Goal: Obtain resource: Download file/media

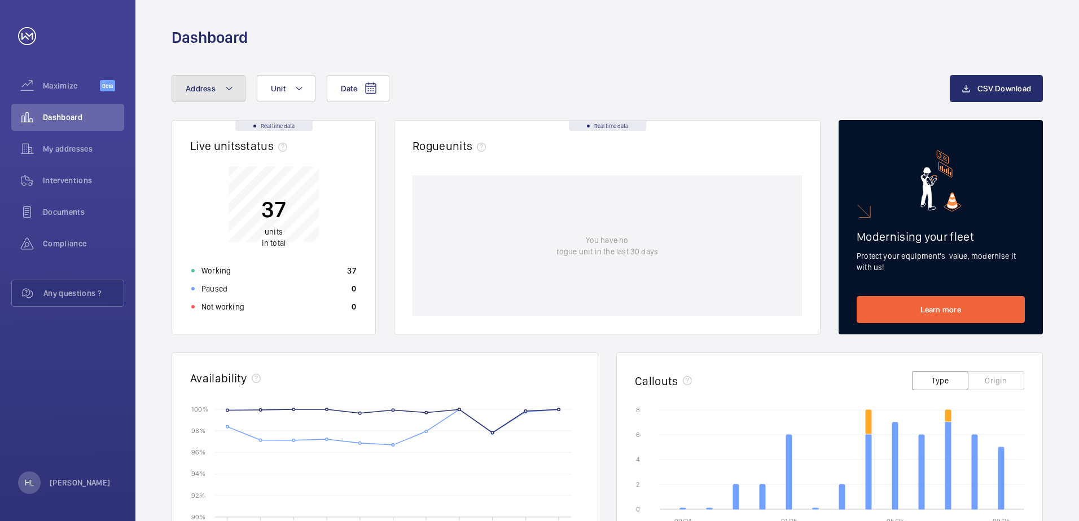
click at [229, 87] on mat-icon at bounding box center [229, 89] width 9 height 14
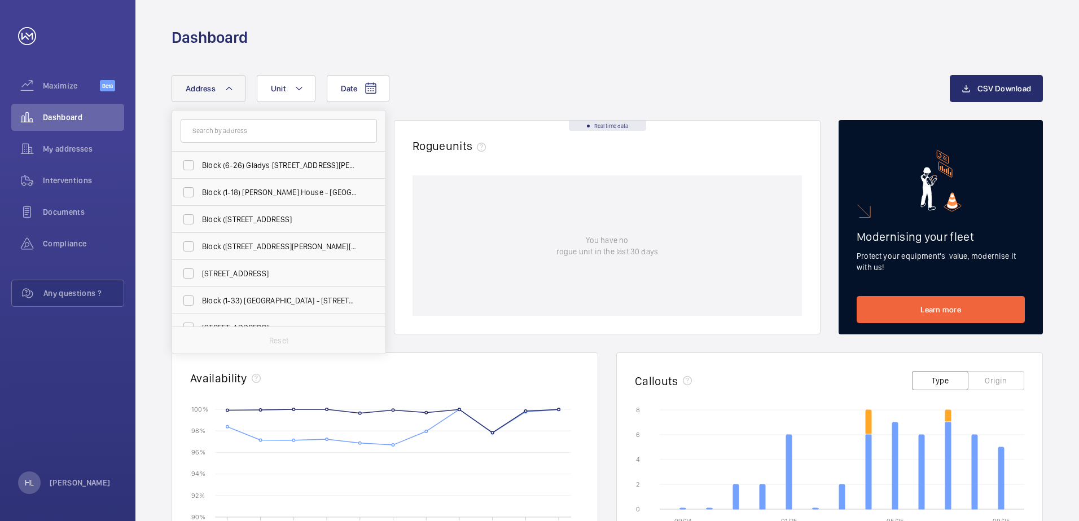
click at [241, 131] on input "text" at bounding box center [279, 131] width 196 height 24
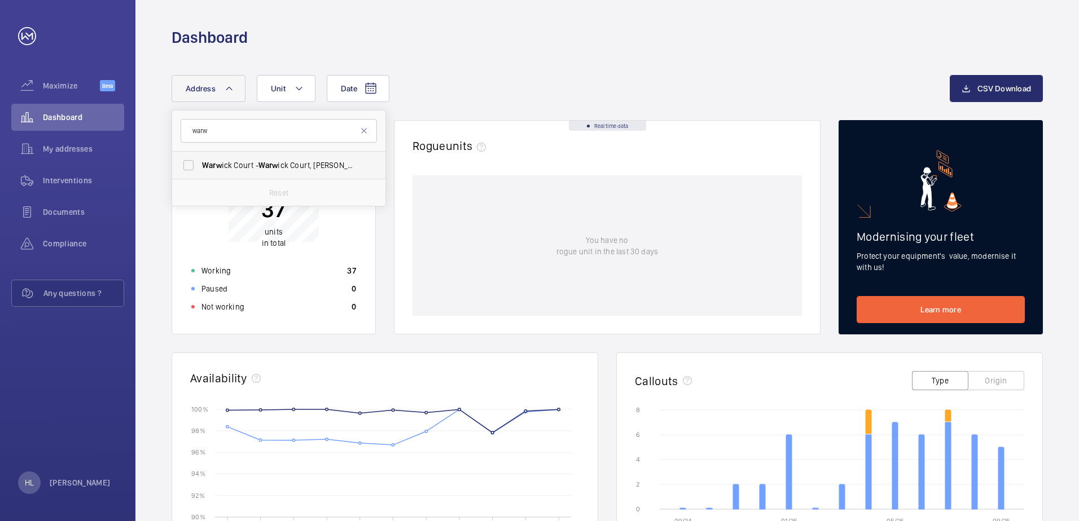
type input "warw"
click at [254, 165] on span "Warw ick Court - [GEOGRAPHIC_DATA], [GEOGRAPHIC_DATA]-[GEOGRAPHIC_DATA]-[PERSON…" at bounding box center [279, 165] width 155 height 11
click at [200, 165] on input "Warw ick Court - [GEOGRAPHIC_DATA], [GEOGRAPHIC_DATA]-[GEOGRAPHIC_DATA]-[PERSON…" at bounding box center [188, 165] width 23 height 23
checkbox input "true"
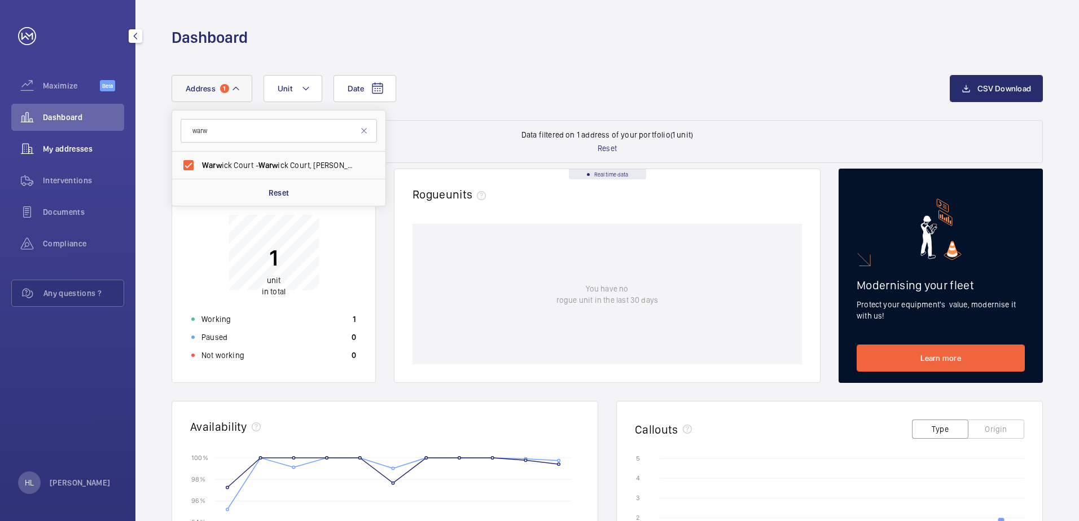
click at [76, 143] on span "My addresses" at bounding box center [83, 148] width 81 height 11
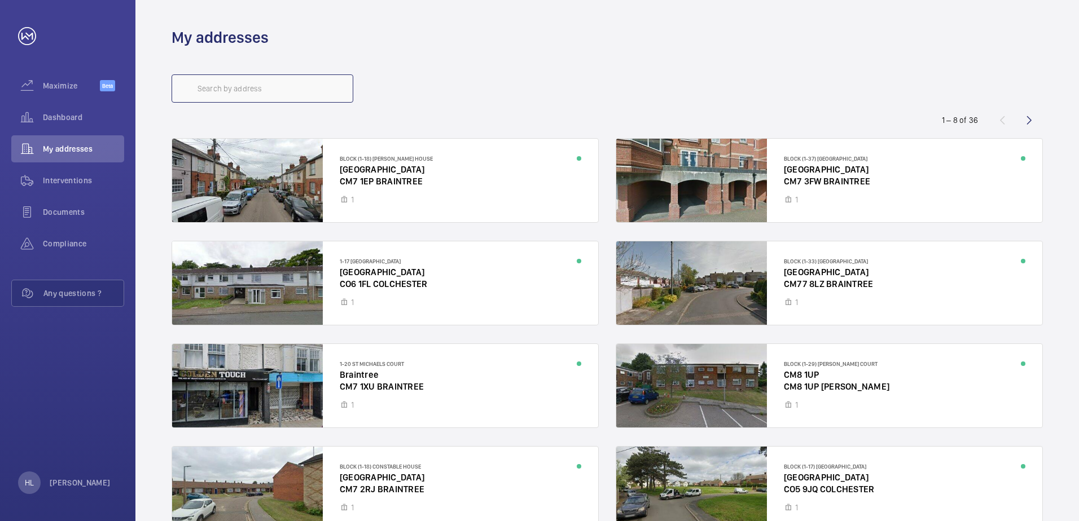
click at [256, 86] on input "text" at bounding box center [263, 88] width 182 height 28
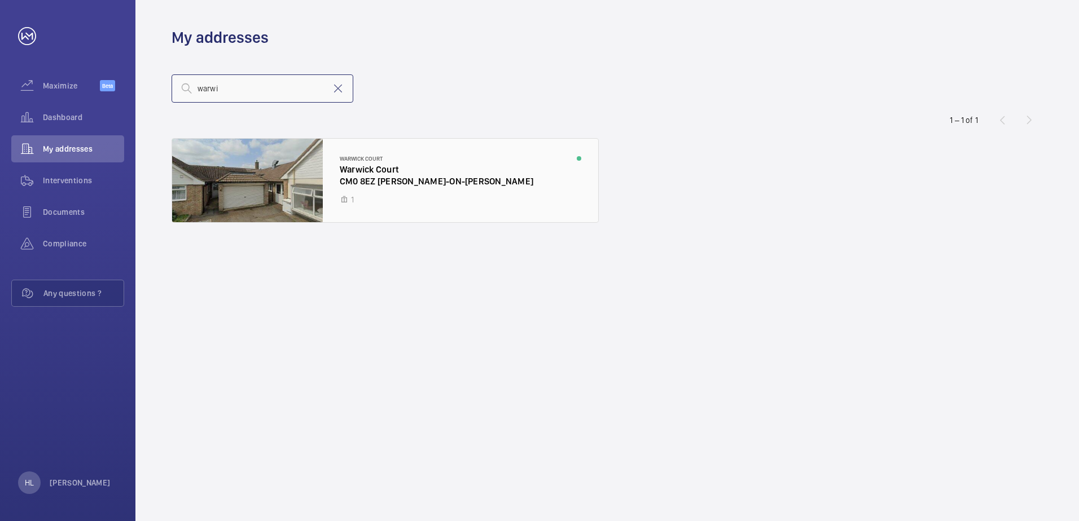
type input "warwi"
click at [301, 166] on div at bounding box center [385, 181] width 426 height 84
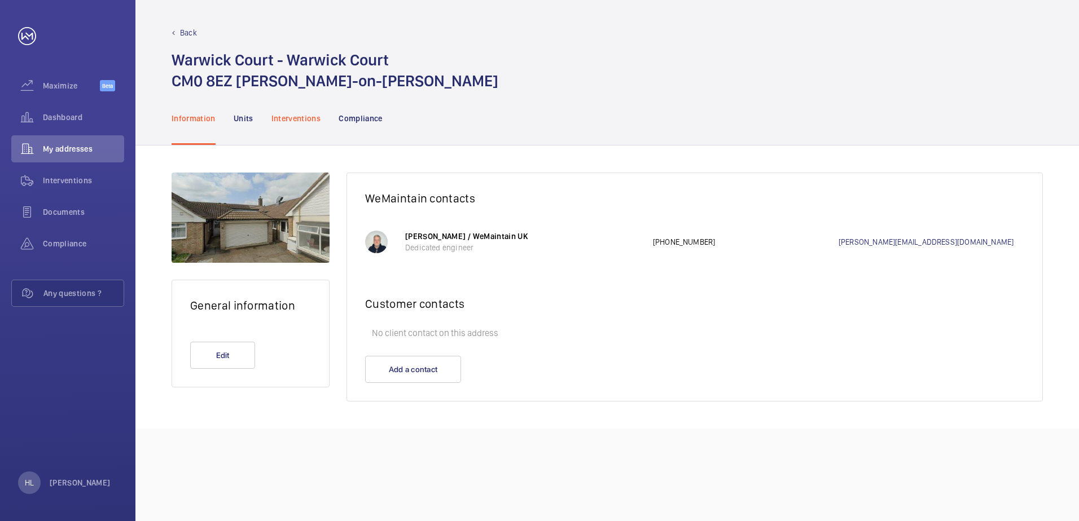
click at [295, 116] on p "Interventions" at bounding box center [296, 118] width 50 height 11
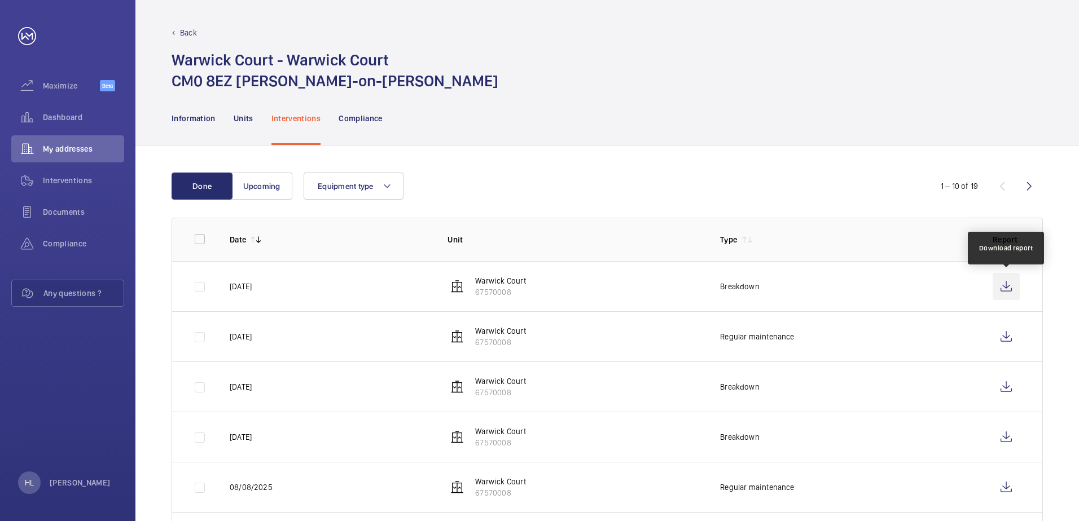
click at [1009, 285] on wm-front-icon-button at bounding box center [1005, 286] width 27 height 27
click at [186, 30] on p "Back" at bounding box center [188, 32] width 17 height 11
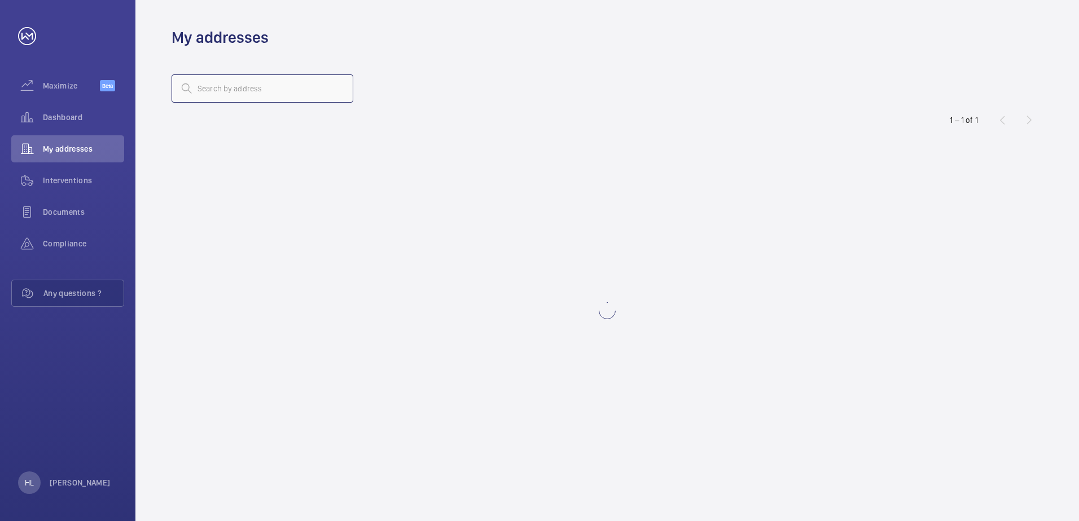
click at [252, 87] on input "text" at bounding box center [263, 88] width 182 height 28
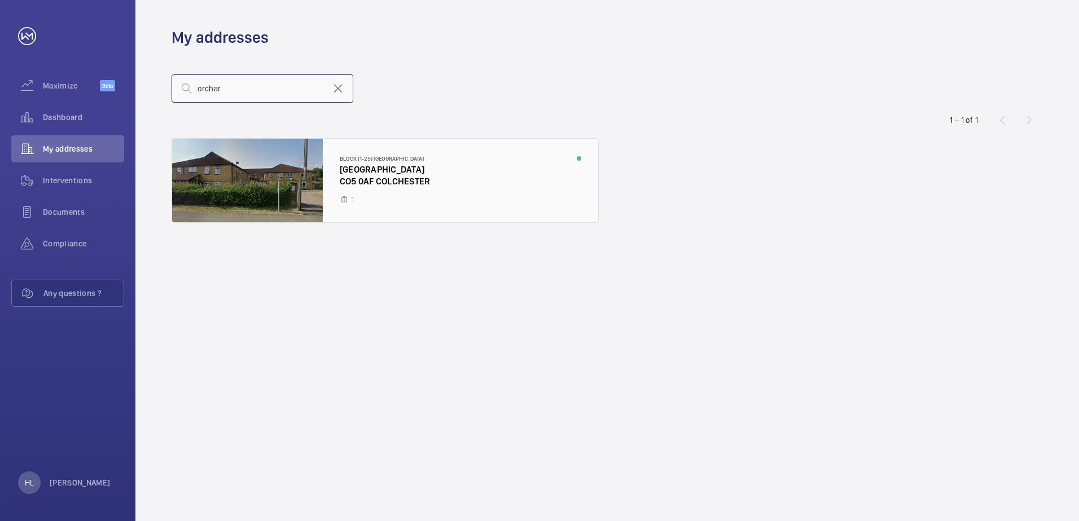
type input "orchar"
click at [276, 171] on div at bounding box center [385, 181] width 426 height 84
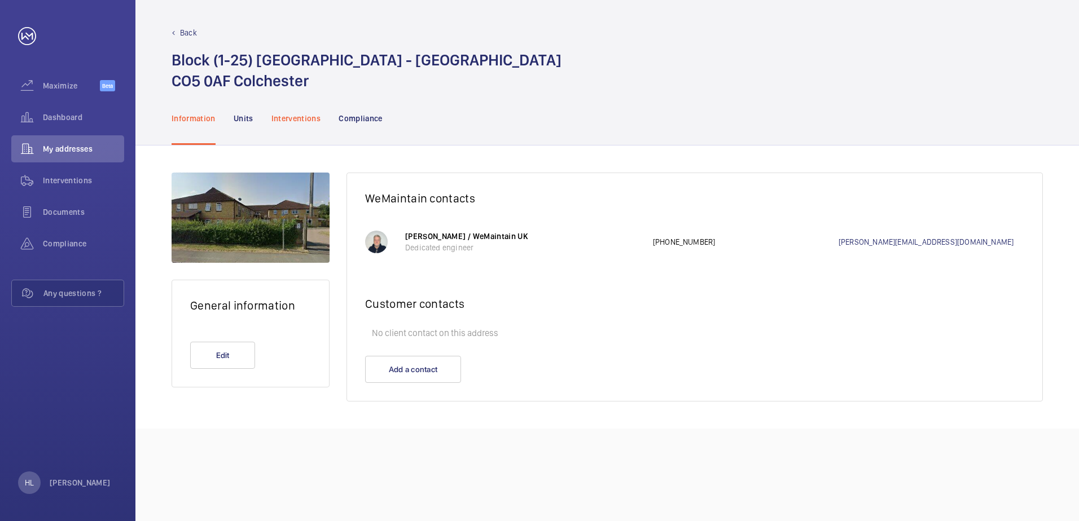
click at [288, 122] on p "Interventions" at bounding box center [296, 118] width 50 height 11
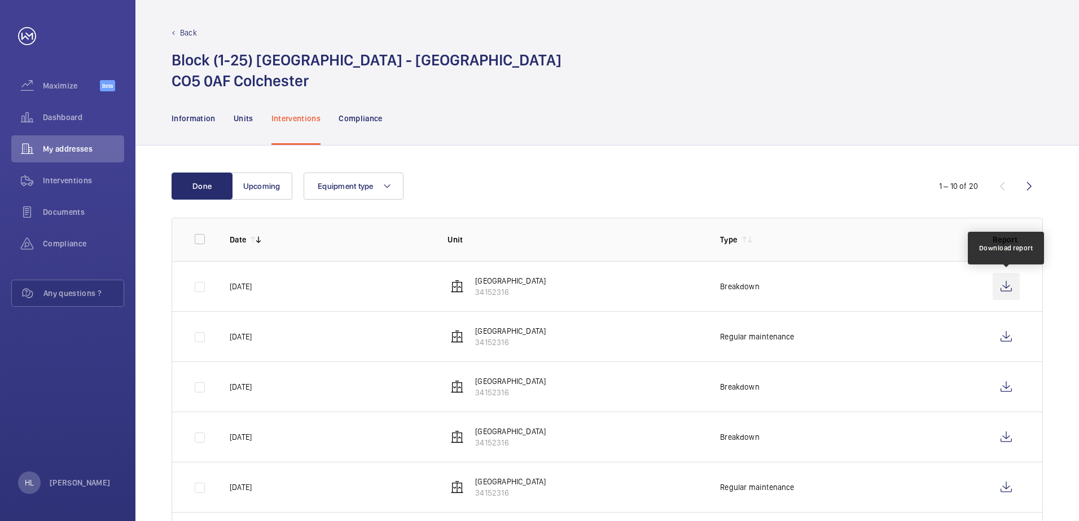
click at [1009, 280] on wm-front-icon-button at bounding box center [1005, 286] width 27 height 27
